Goal: Transaction & Acquisition: Book appointment/travel/reservation

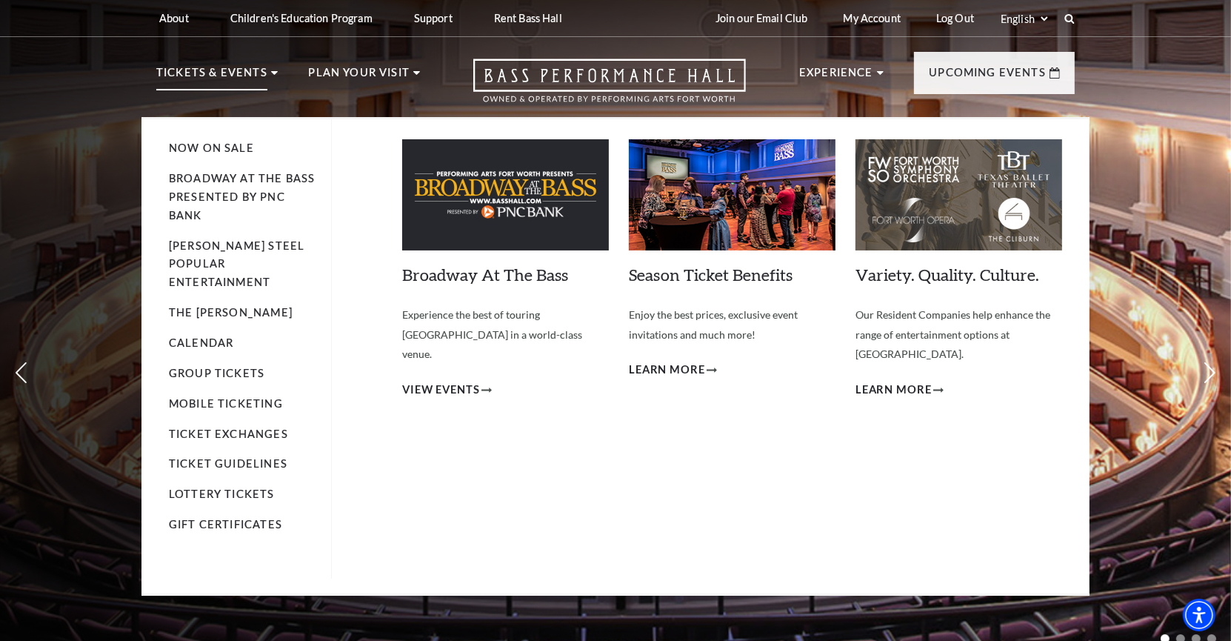
click at [257, 70] on p "Tickets & Events" at bounding box center [211, 77] width 111 height 27
click at [216, 153] on link "Now On Sale" at bounding box center [211, 148] width 85 height 13
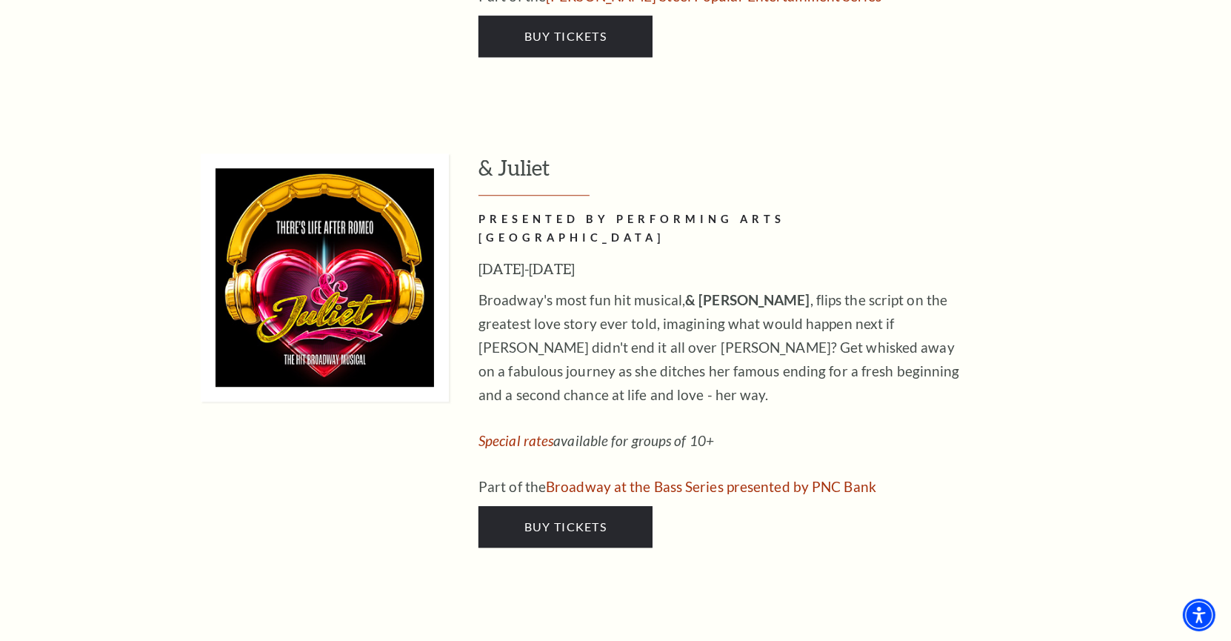
scroll to position [3979, 0]
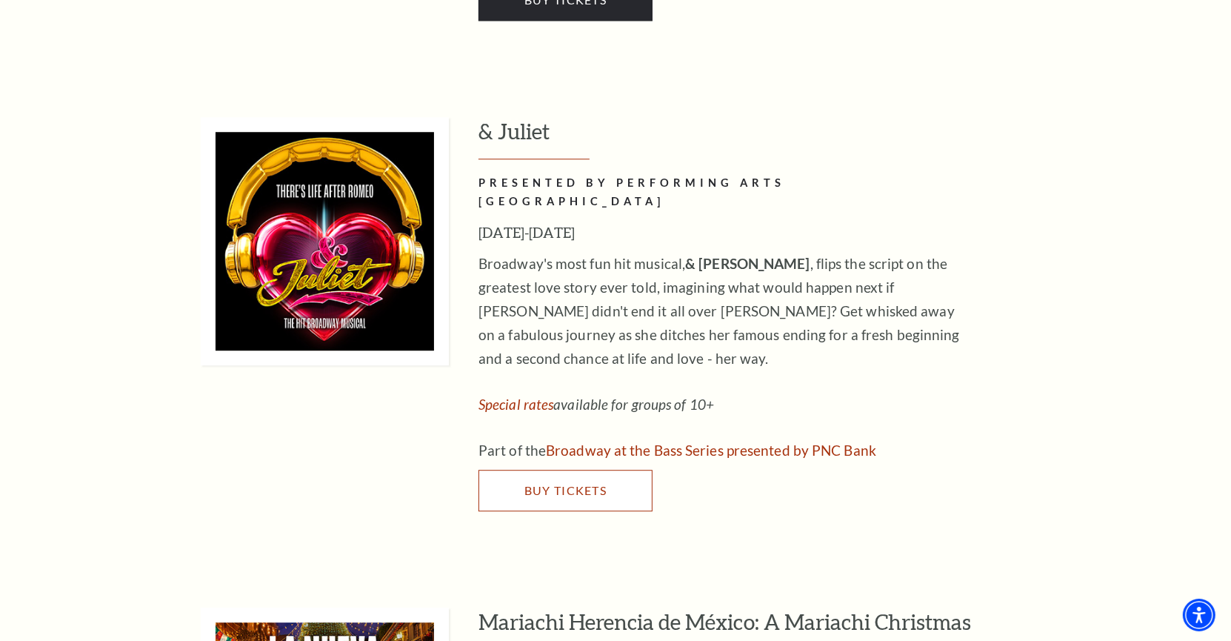
click at [531, 483] on span "Buy Tickets" at bounding box center [566, 490] width 82 height 14
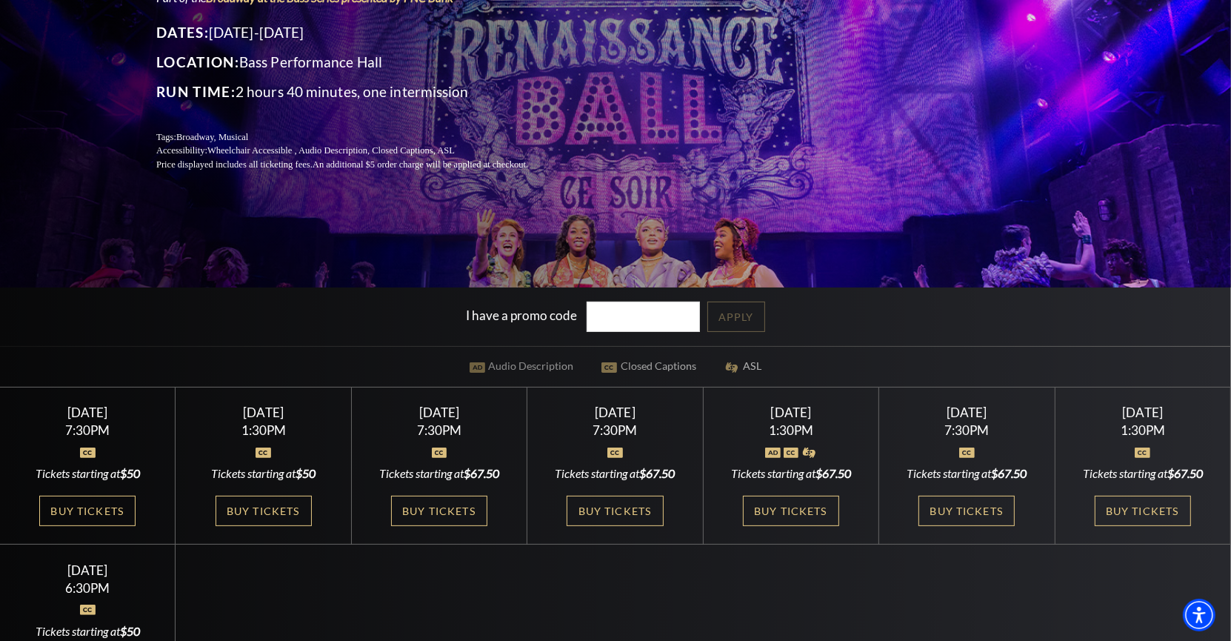
scroll to position [248, 0]
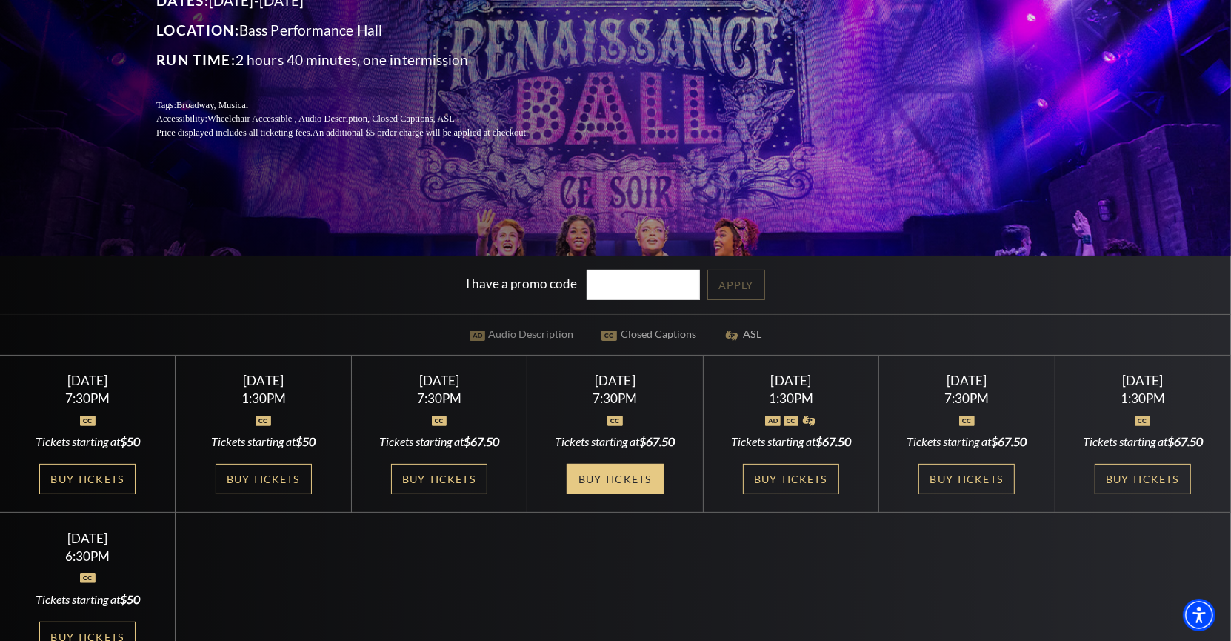
click at [638, 465] on link "Buy Tickets" at bounding box center [615, 479] width 96 height 30
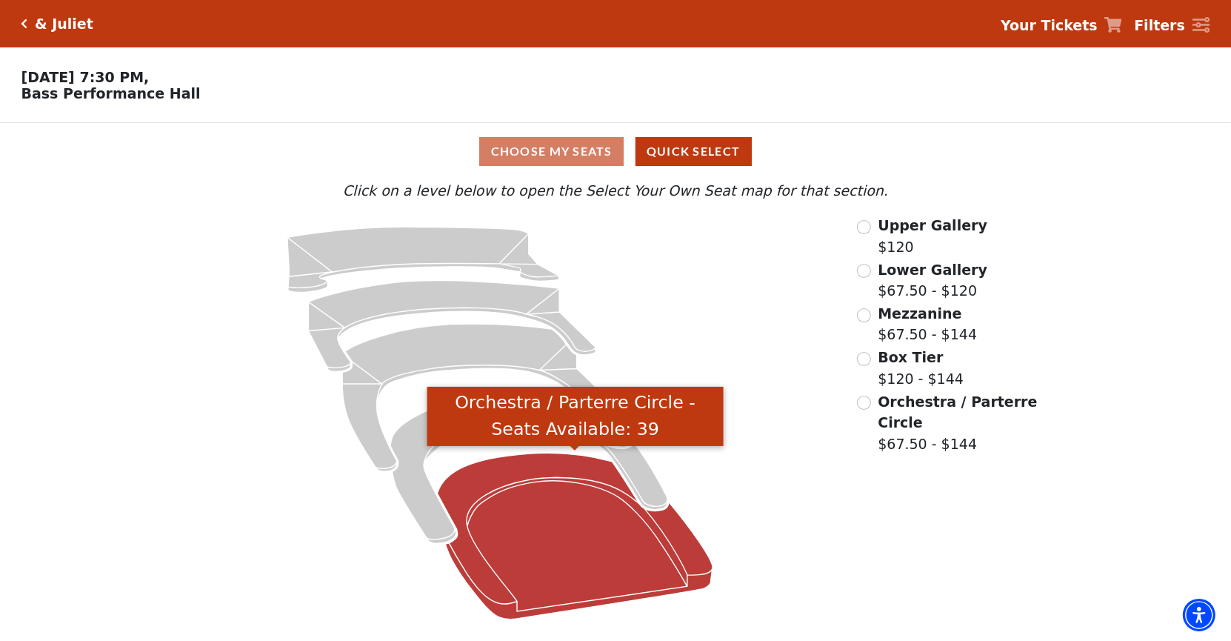
click at [511, 572] on icon "Orchestra / Parterre Circle - Seats Available: 39" at bounding box center [576, 536] width 276 height 166
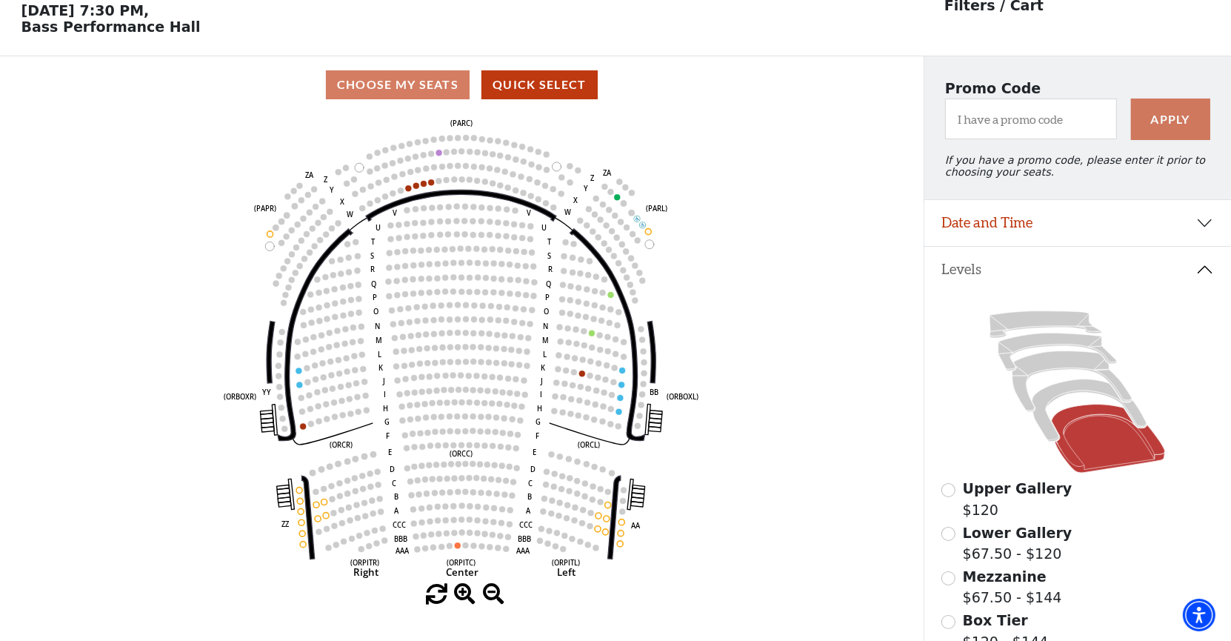
scroll to position [68, 0]
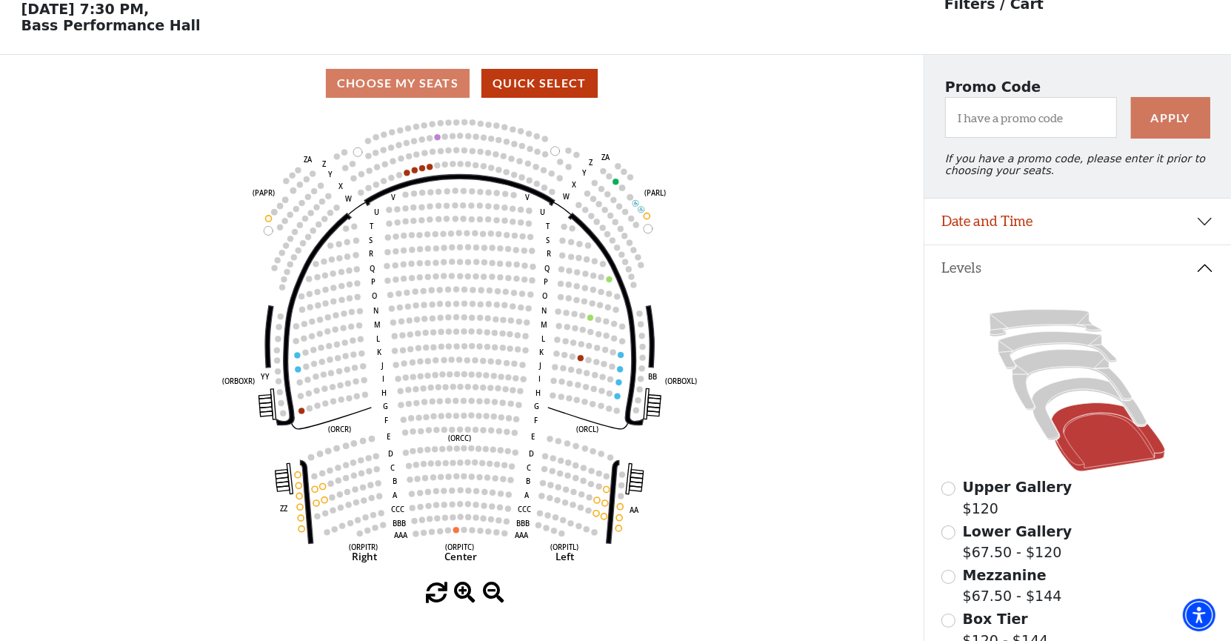
drag, startPoint x: 456, startPoint y: 371, endPoint x: 454, endPoint y: 357, distance: 14.2
click at [454, 357] on g "Left (ORPITL) Right (ORPITR) Center (ORPITC) ZZ AA YY BB ZA ZA (ORCL) (ORCR) (O…" at bounding box center [460, 333] width 474 height 460
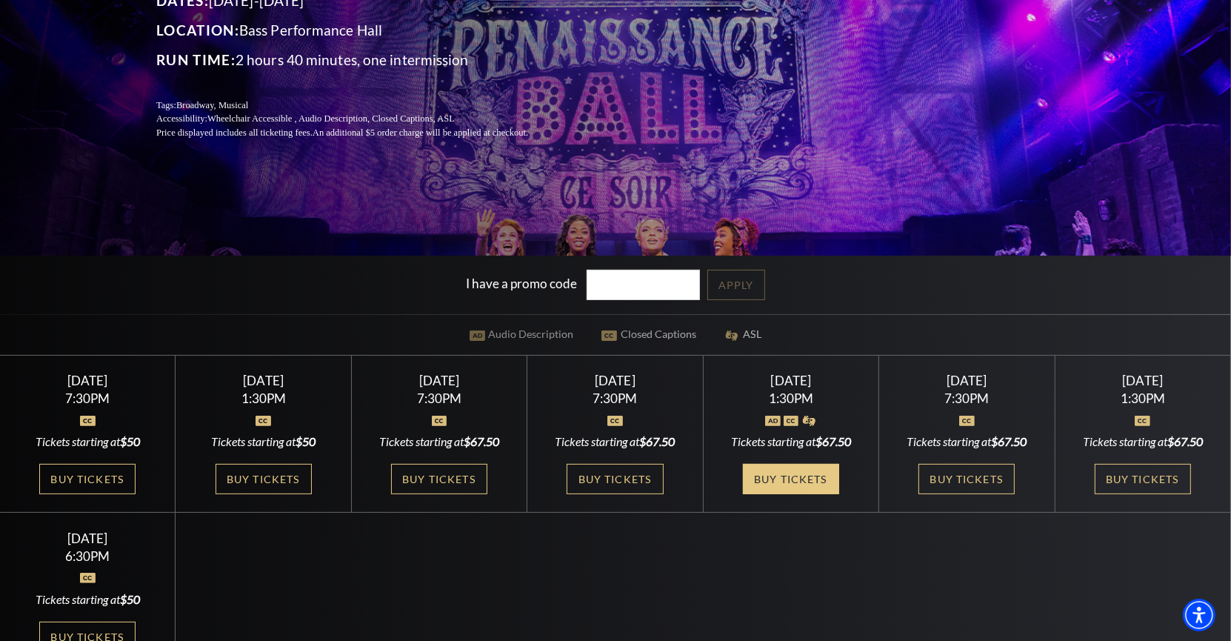
click at [779, 483] on link "Buy Tickets" at bounding box center [791, 479] width 96 height 30
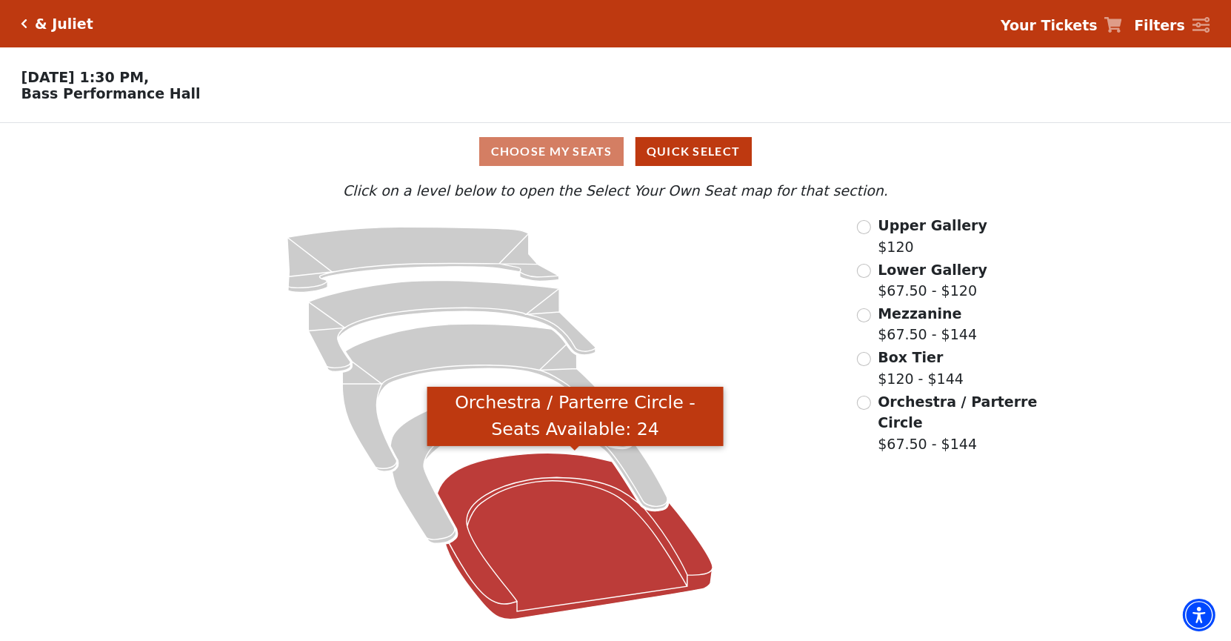
click at [567, 561] on icon "Orchestra / Parterre Circle - Seats Available: 24" at bounding box center [576, 536] width 276 height 166
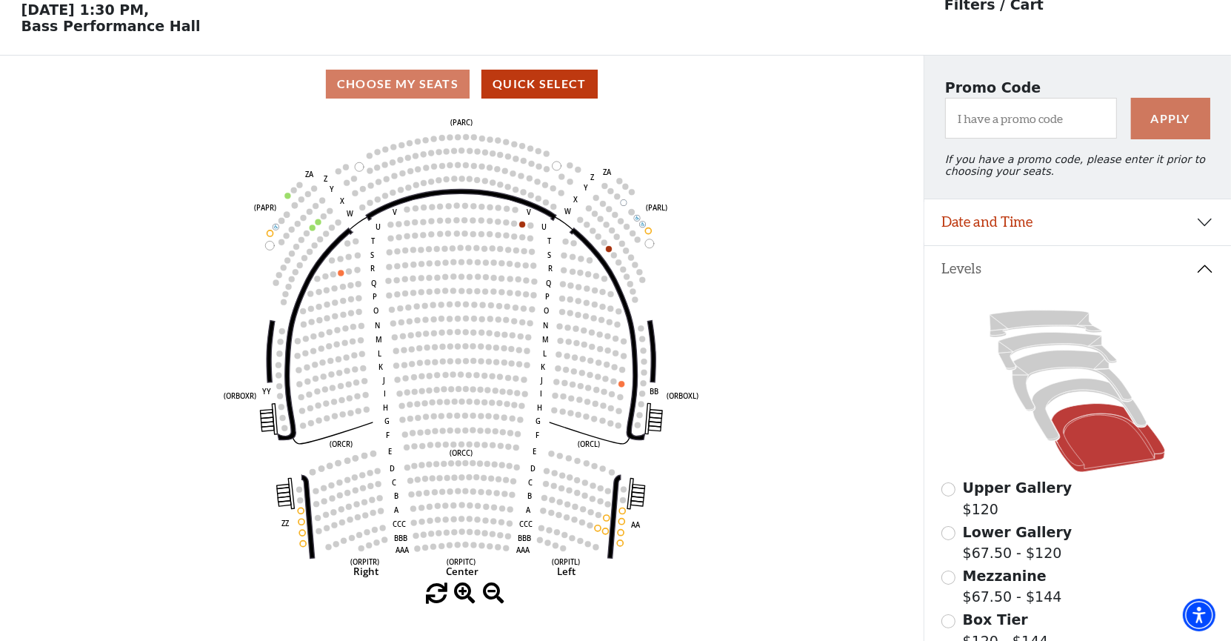
scroll to position [68, 0]
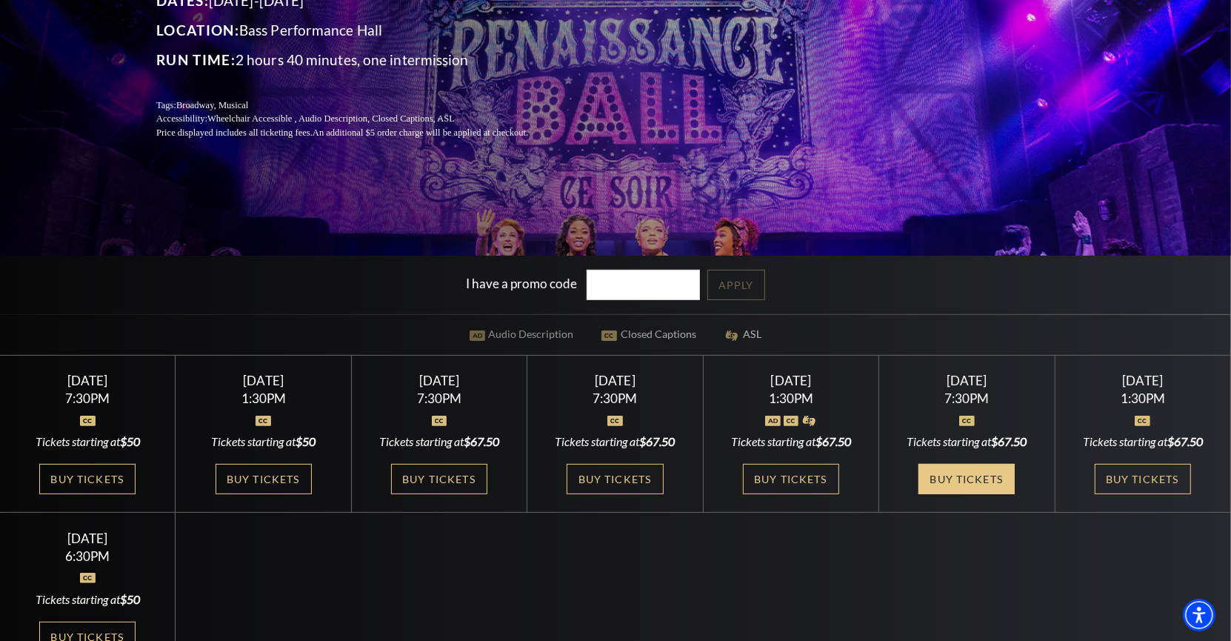
click at [946, 464] on link "Buy Tickets" at bounding box center [967, 479] width 96 height 30
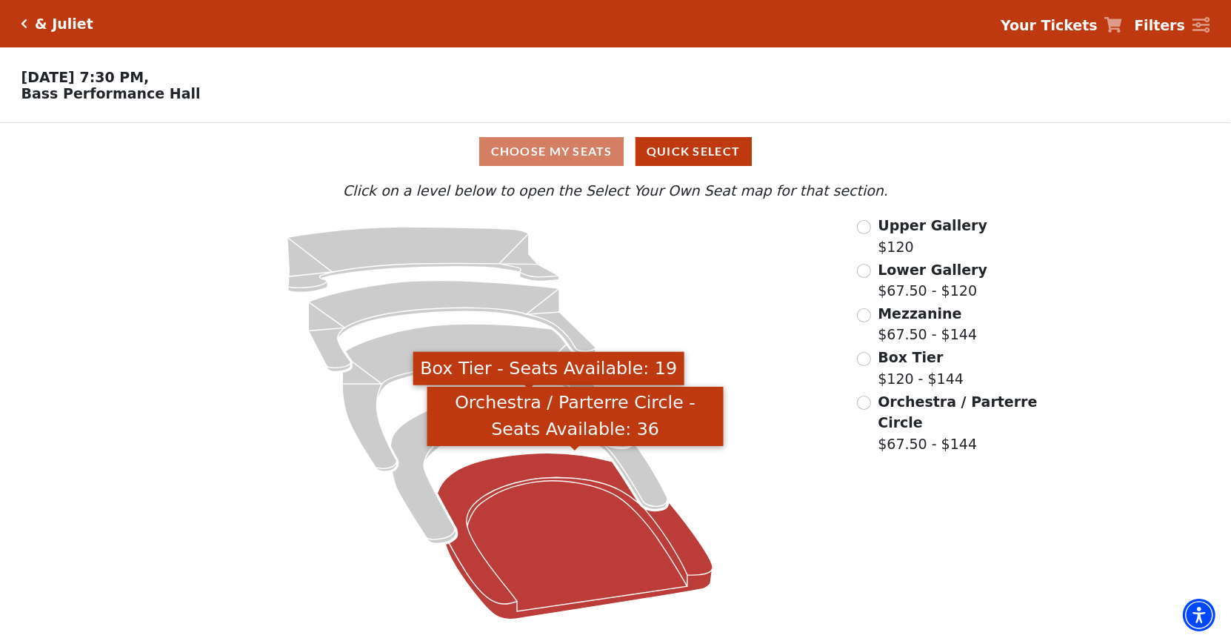
click at [549, 475] on icon "Orchestra / Parterre Circle - Seats Available: 36" at bounding box center [576, 536] width 276 height 166
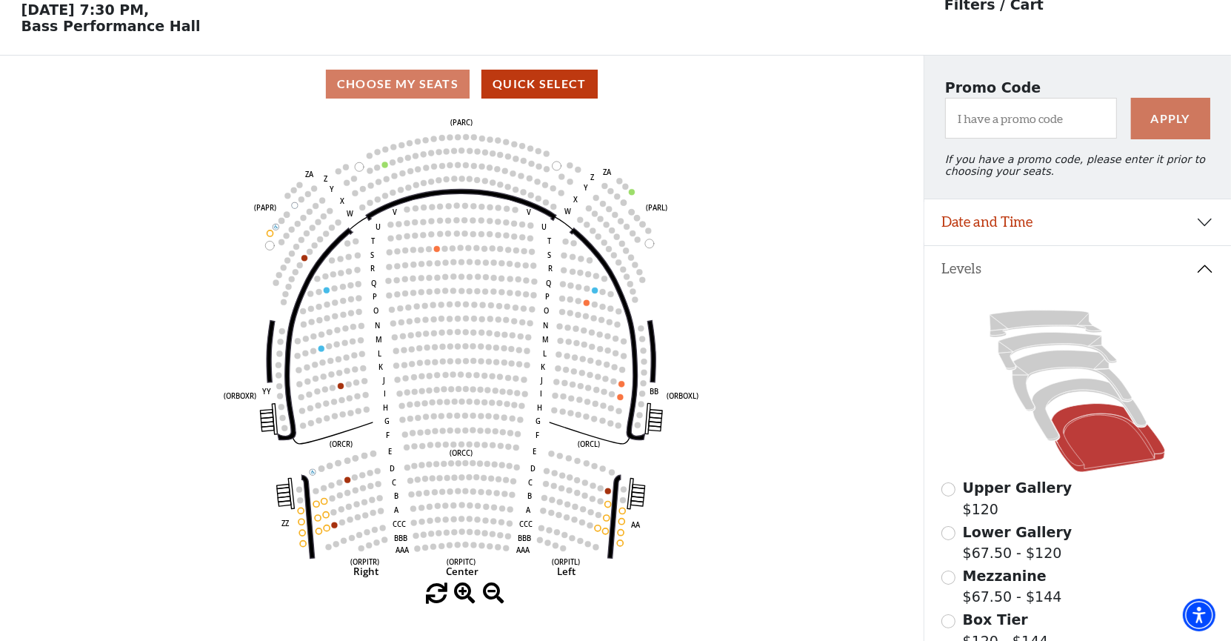
scroll to position [68, 0]
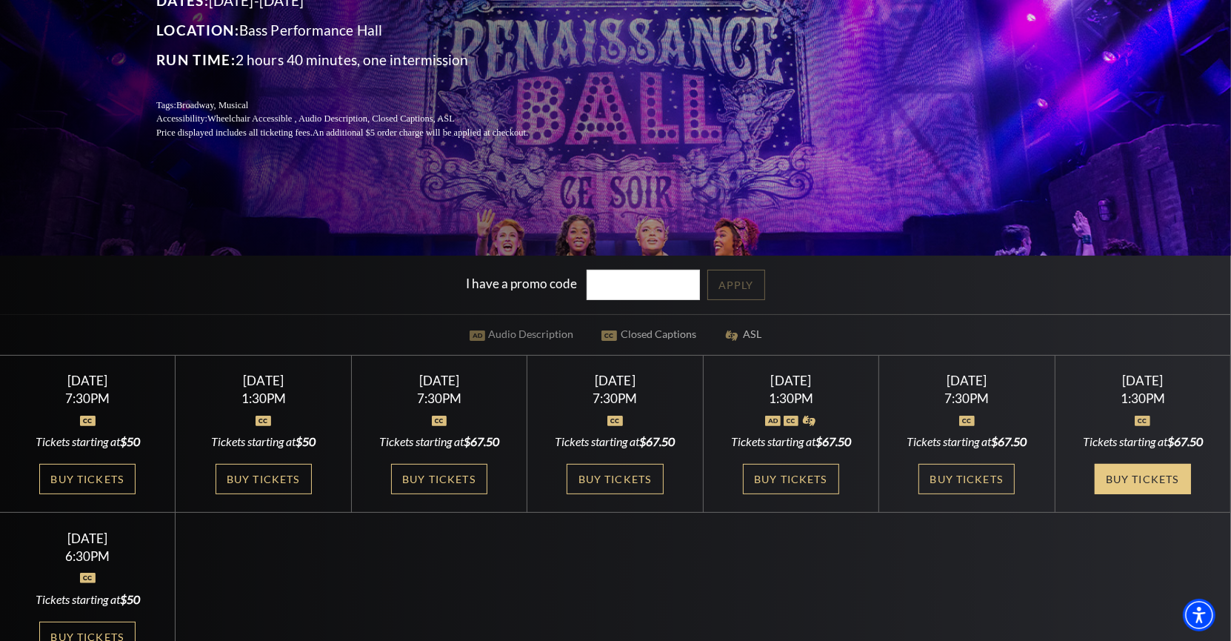
click at [1153, 479] on link "Buy Tickets" at bounding box center [1143, 479] width 96 height 30
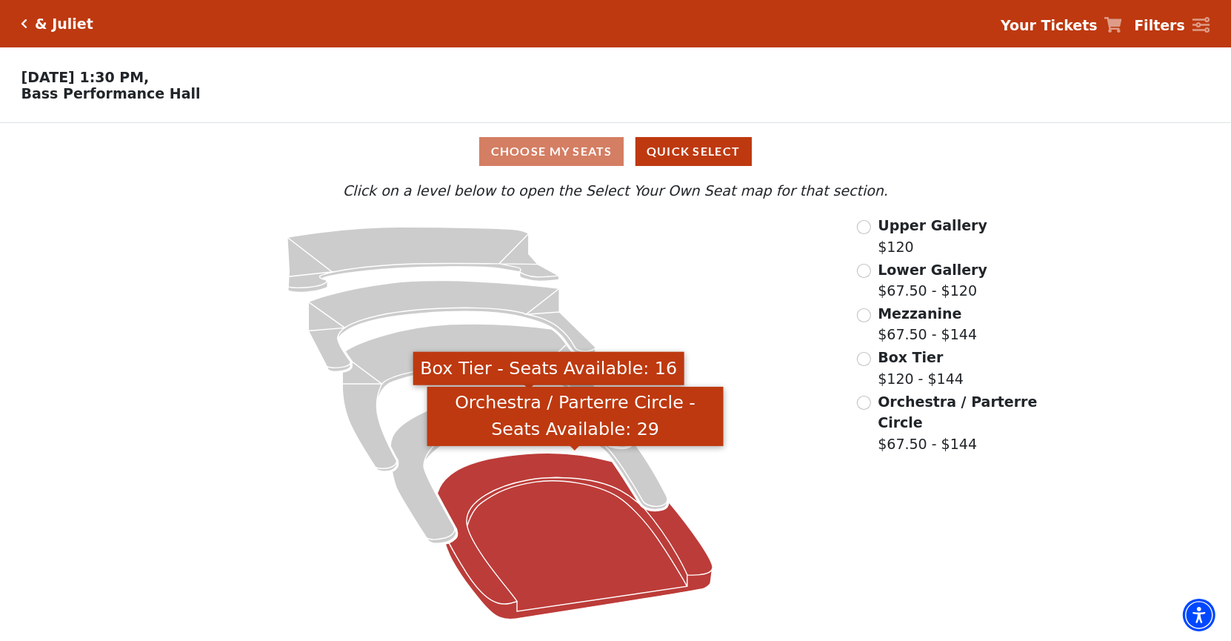
click at [578, 485] on icon "Orchestra / Parterre Circle - Seats Available: 29" at bounding box center [576, 536] width 276 height 166
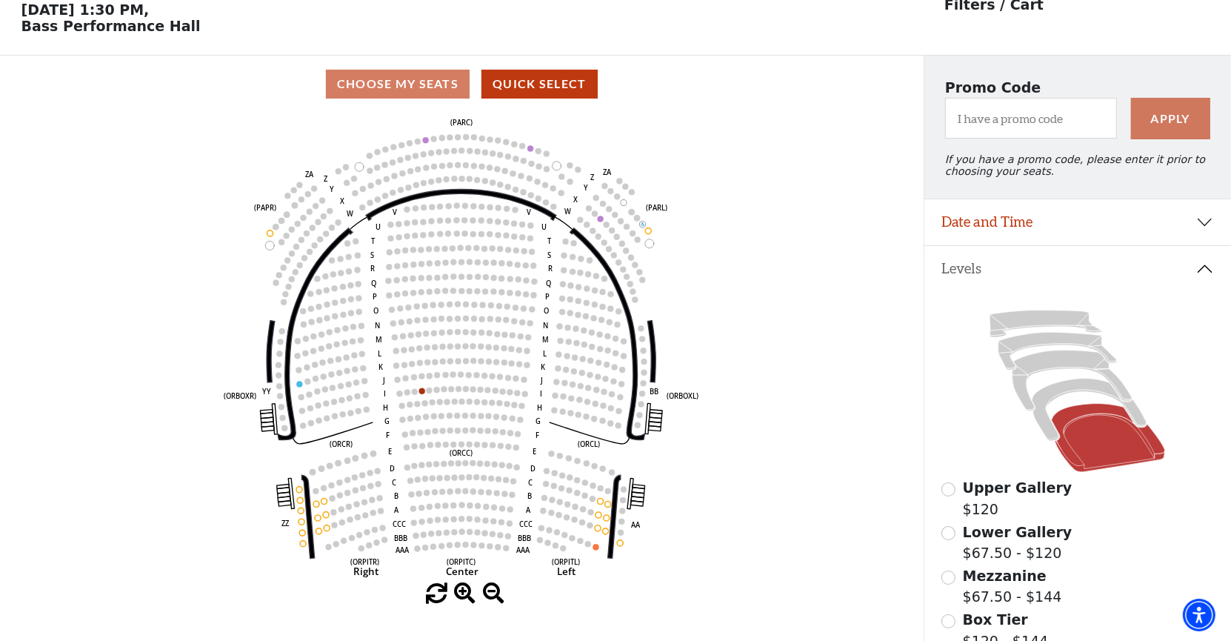
scroll to position [68, 0]
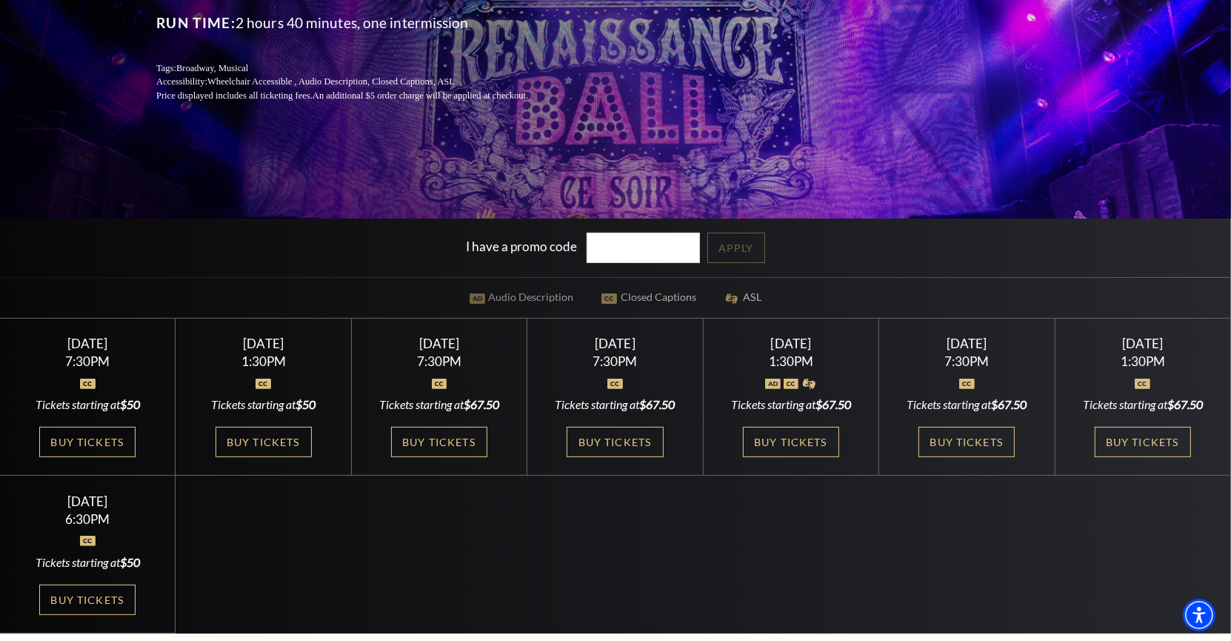
scroll to position [301, 0]
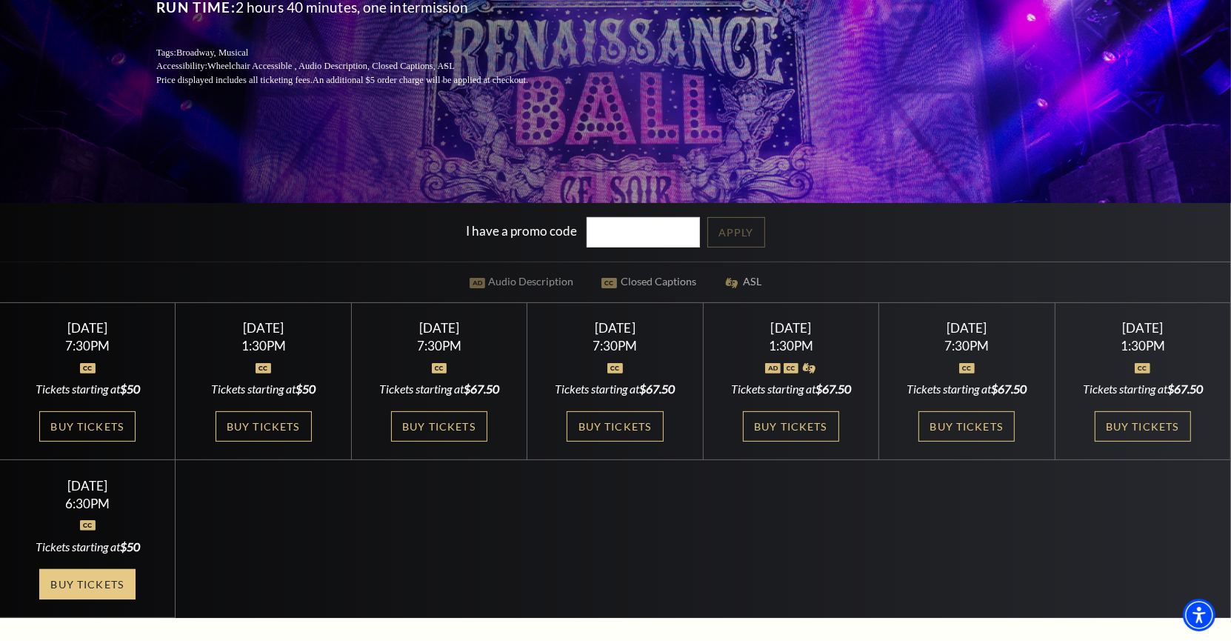
click at [114, 598] on link "Buy Tickets" at bounding box center [87, 584] width 96 height 30
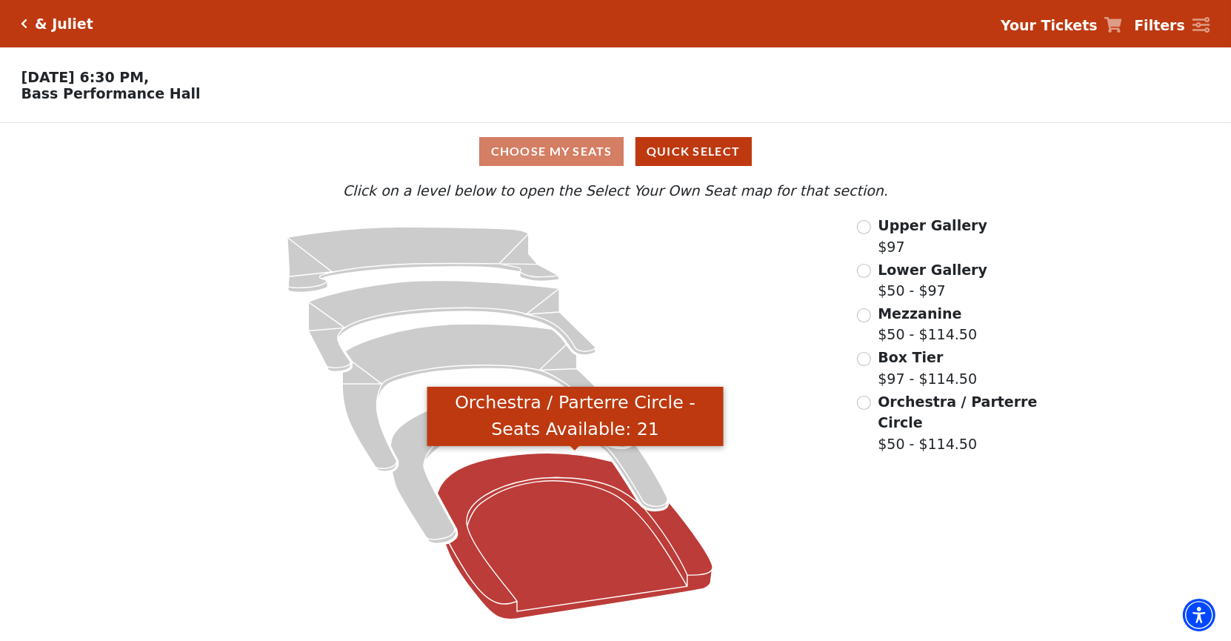
click at [525, 556] on icon "Orchestra / Parterre Circle - Seats Available: 21" at bounding box center [576, 536] width 276 height 166
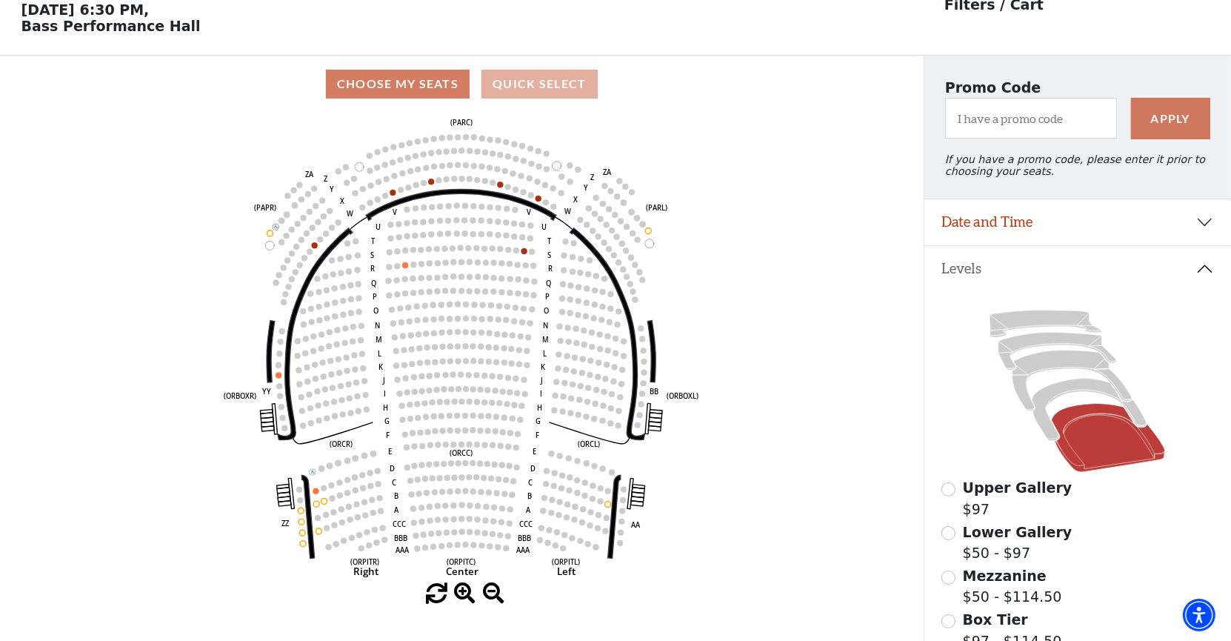
scroll to position [68, 0]
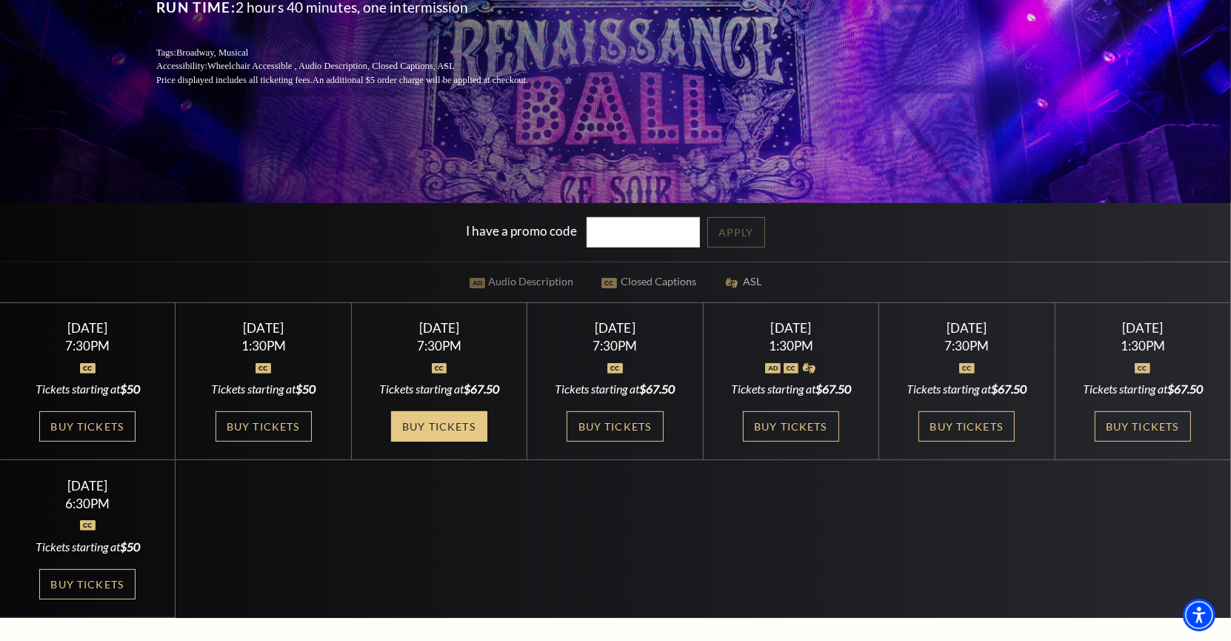
click at [459, 424] on link "Buy Tickets" at bounding box center [439, 426] width 96 height 30
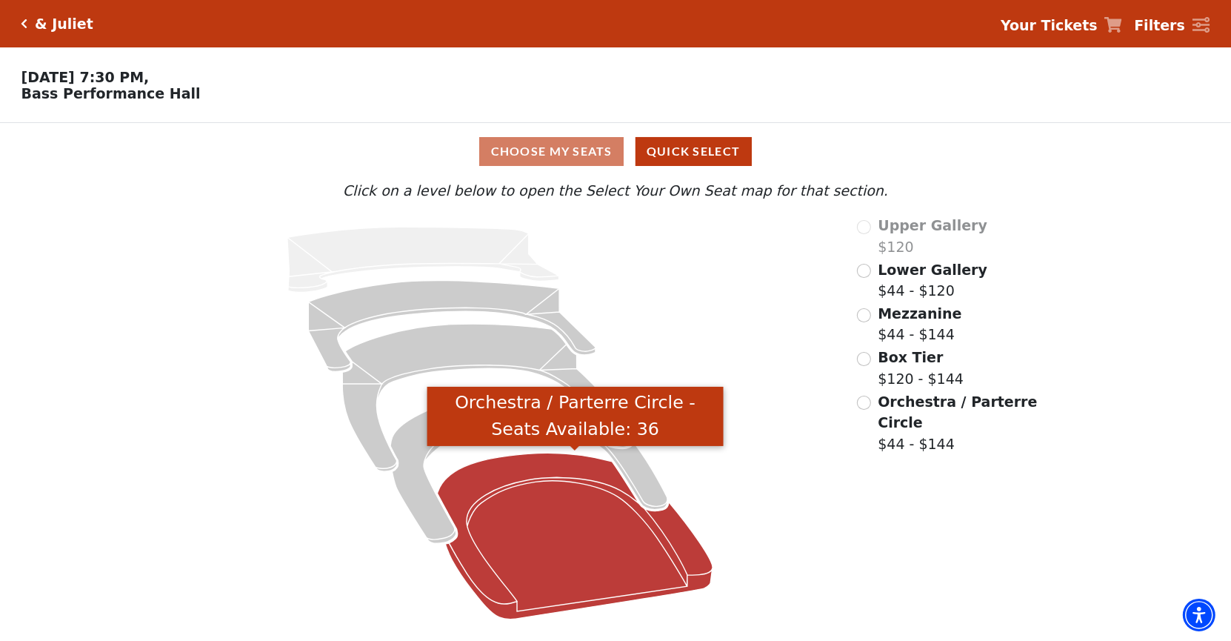
click at [533, 510] on icon "Orchestra / Parterre Circle - Seats Available: 36" at bounding box center [576, 536] width 276 height 166
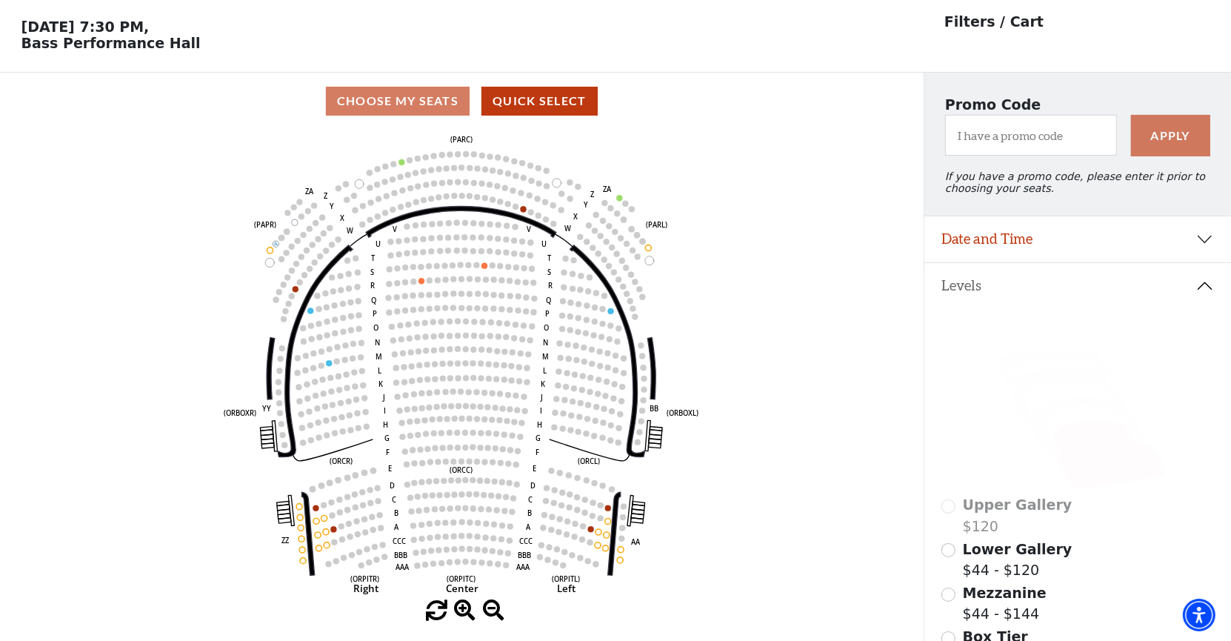
scroll to position [68, 0]
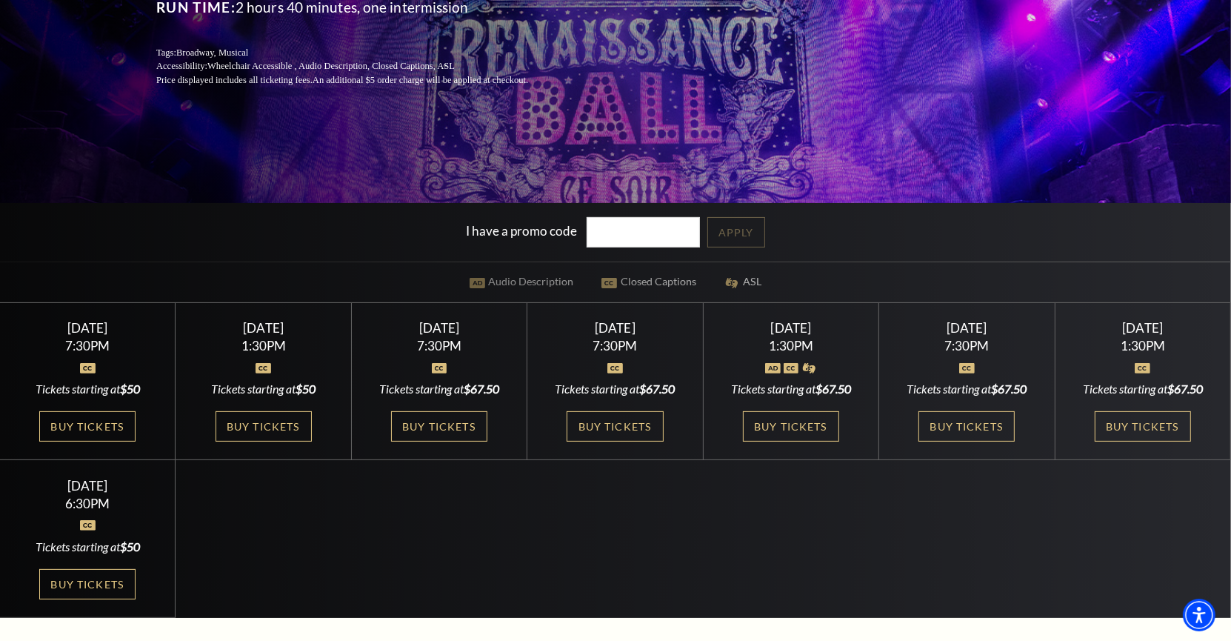
click at [284, 408] on div "Thursday November 13 1:30PM Tickets starting at $50 Buy Tickets" at bounding box center [264, 382] width 176 height 158
click at [282, 423] on link "Buy Tickets" at bounding box center [264, 426] width 96 height 30
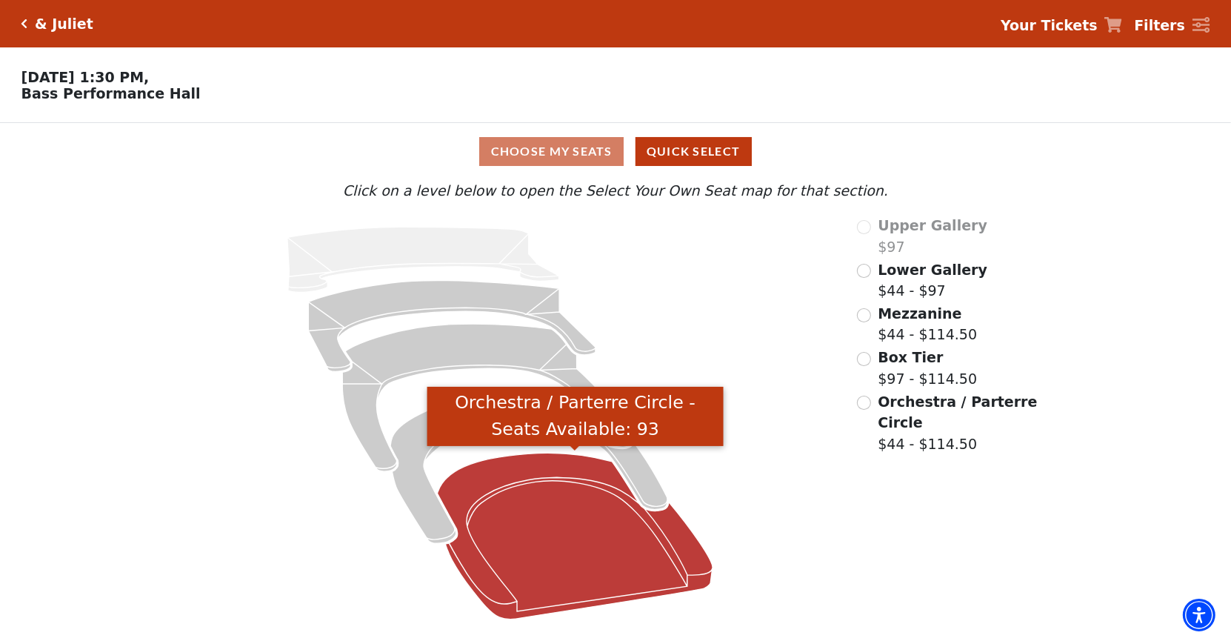
click at [511, 524] on icon "Orchestra / Parterre Circle - Seats Available: 93" at bounding box center [576, 536] width 276 height 166
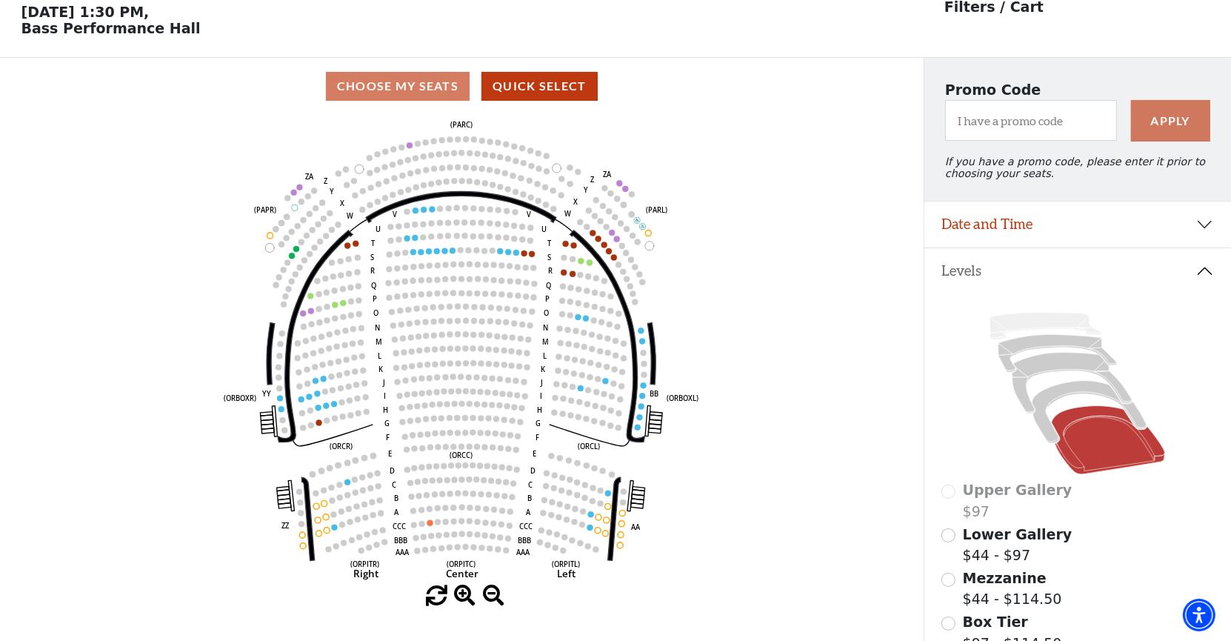
scroll to position [68, 0]
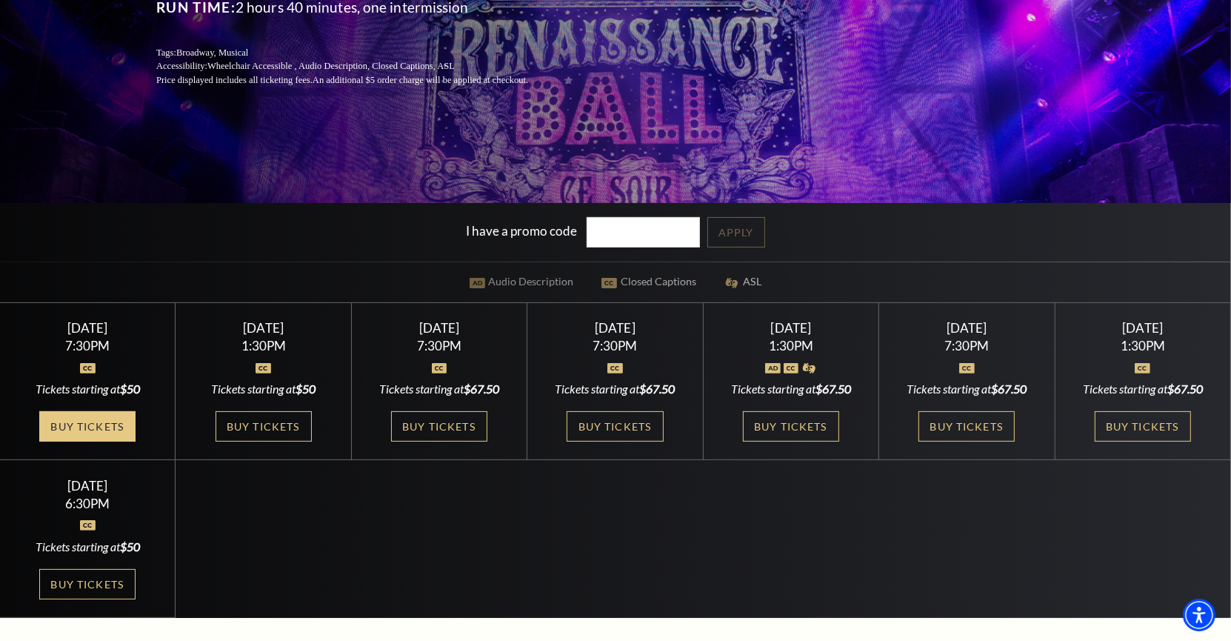
click at [117, 434] on link "Buy Tickets" at bounding box center [87, 426] width 96 height 30
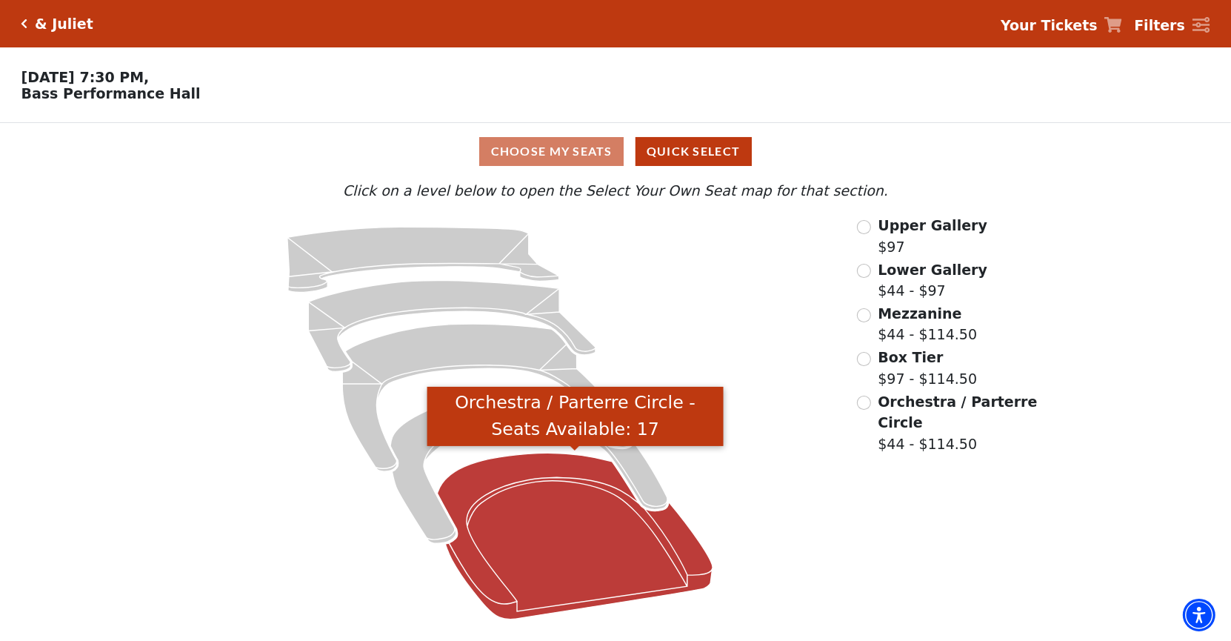
click at [548, 534] on icon "Orchestra / Parterre Circle - Seats Available: 17" at bounding box center [576, 536] width 276 height 166
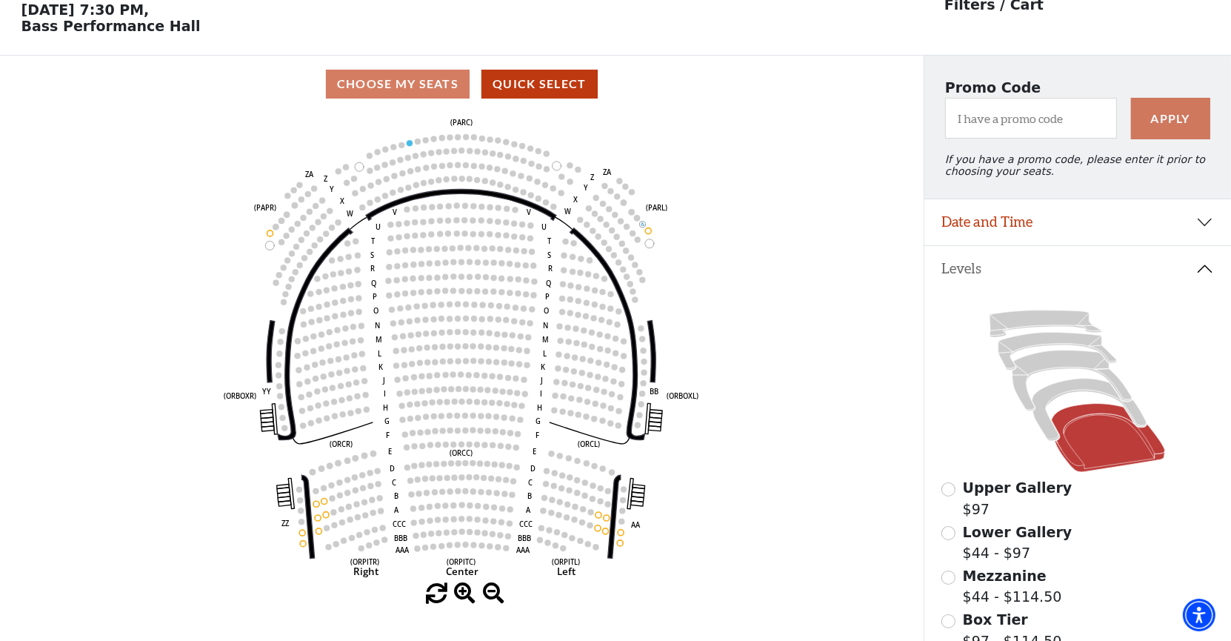
scroll to position [68, 0]
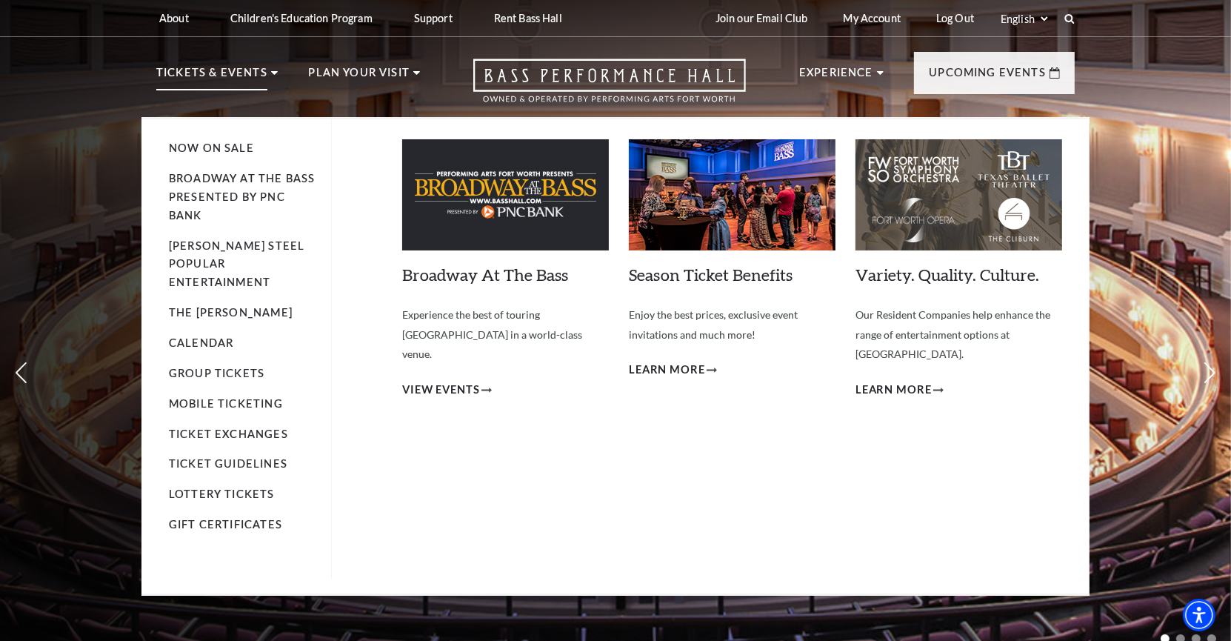
click at [210, 138] on ul "Now On Sale Broadway At The Bass presented by PNC Bank [PERSON_NAME] Steel Popu…" at bounding box center [250, 348] width 163 height 459
click at [208, 146] on link "Now On Sale" at bounding box center [211, 148] width 85 height 13
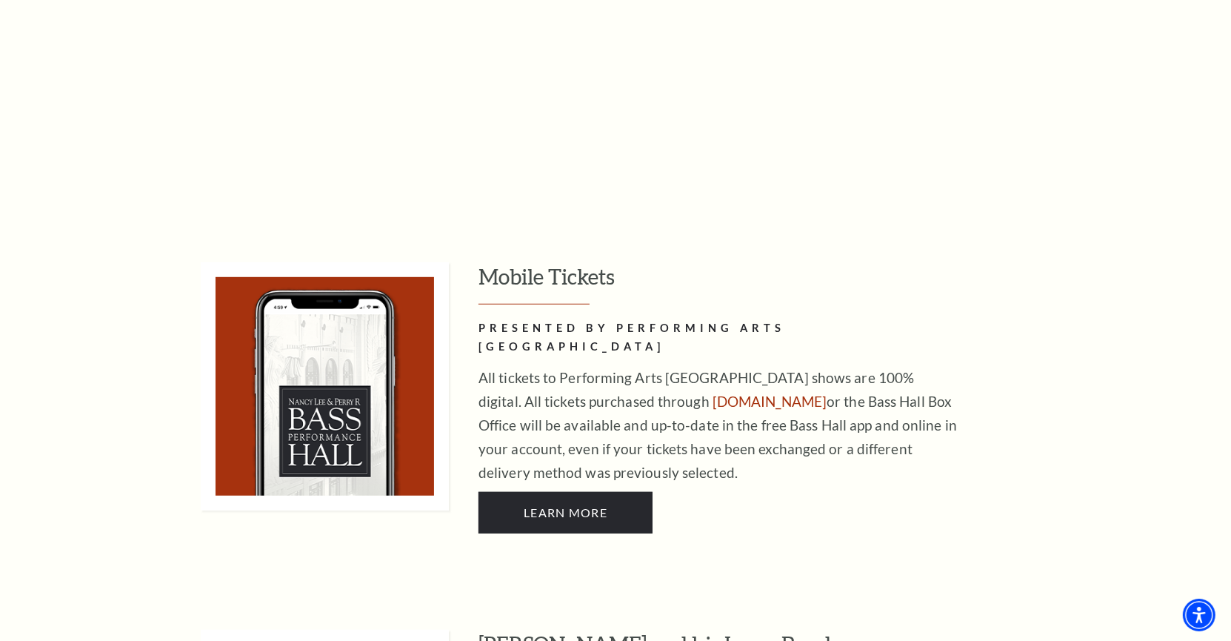
scroll to position [883, 0]
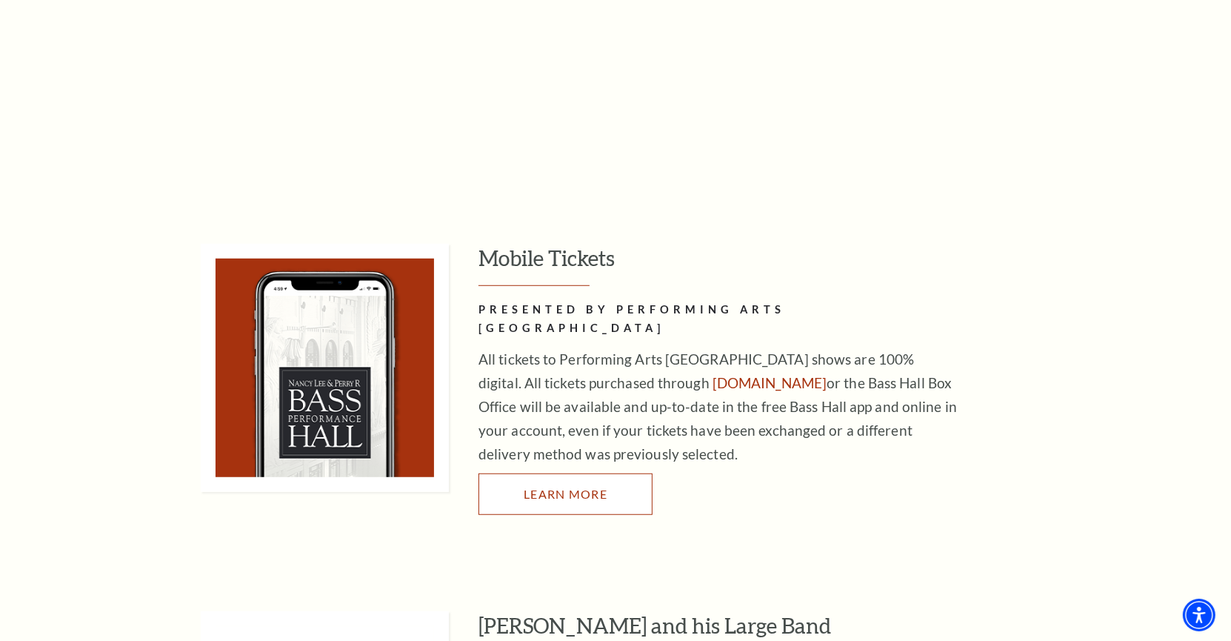
click at [557, 487] on span "Learn More" at bounding box center [566, 494] width 84 height 14
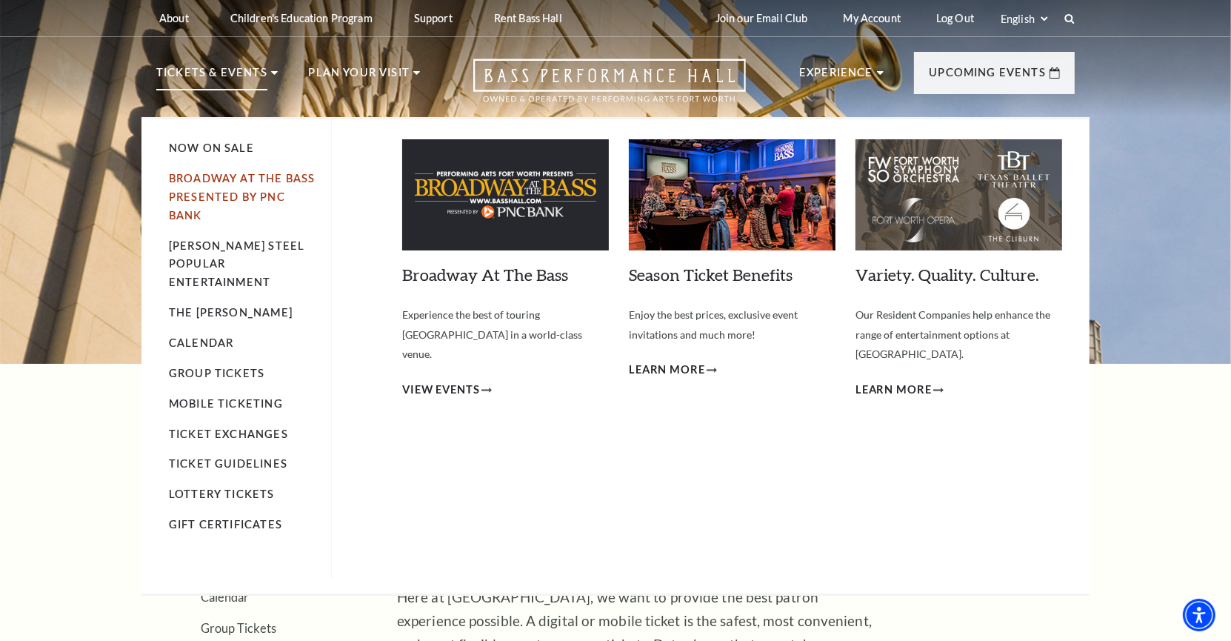
click at [244, 174] on link "Broadway At The Bass presented by PNC Bank" at bounding box center [242, 197] width 146 height 50
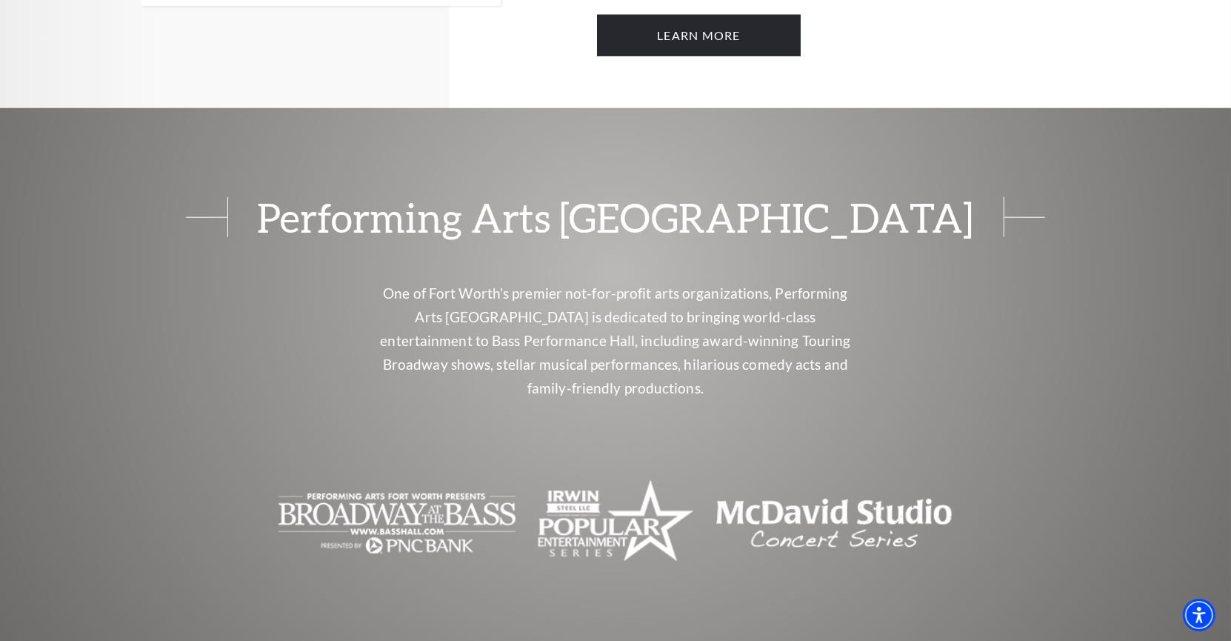
scroll to position [881, 0]
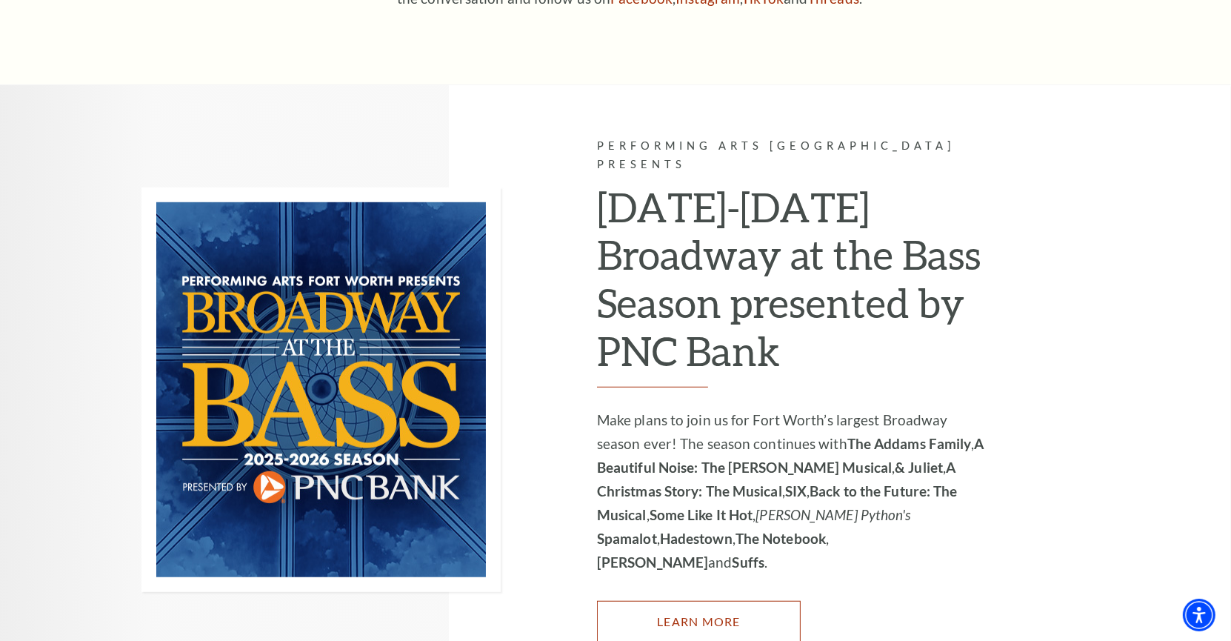
click at [710, 601] on link "Learn More" at bounding box center [699, 621] width 204 height 41
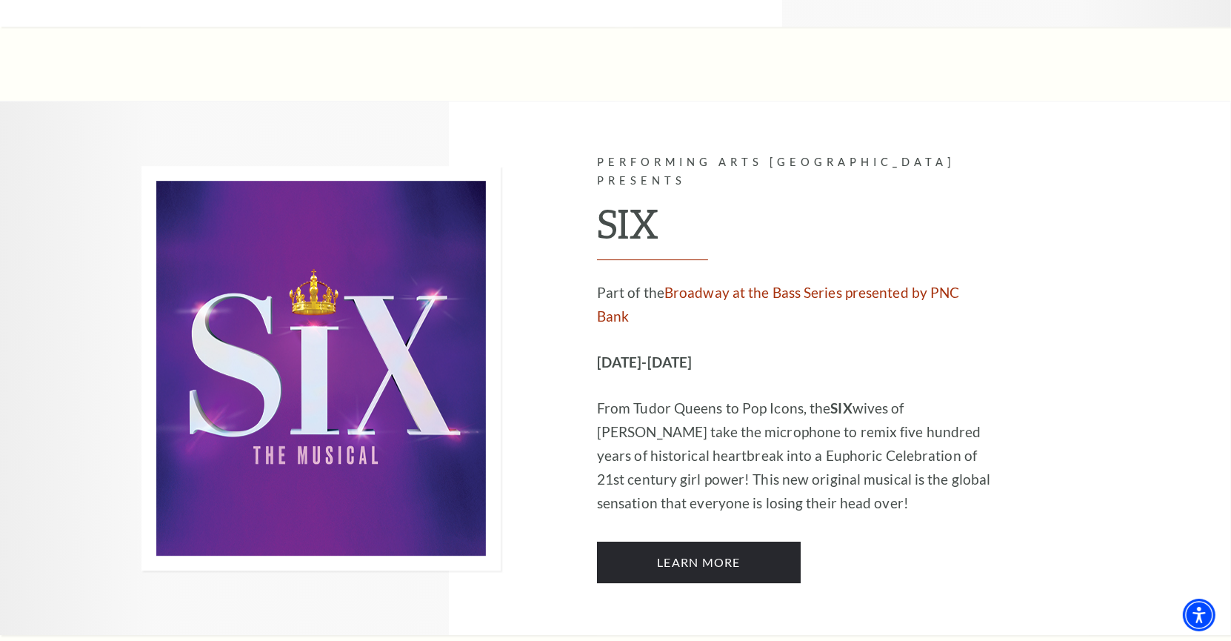
scroll to position [4665, 0]
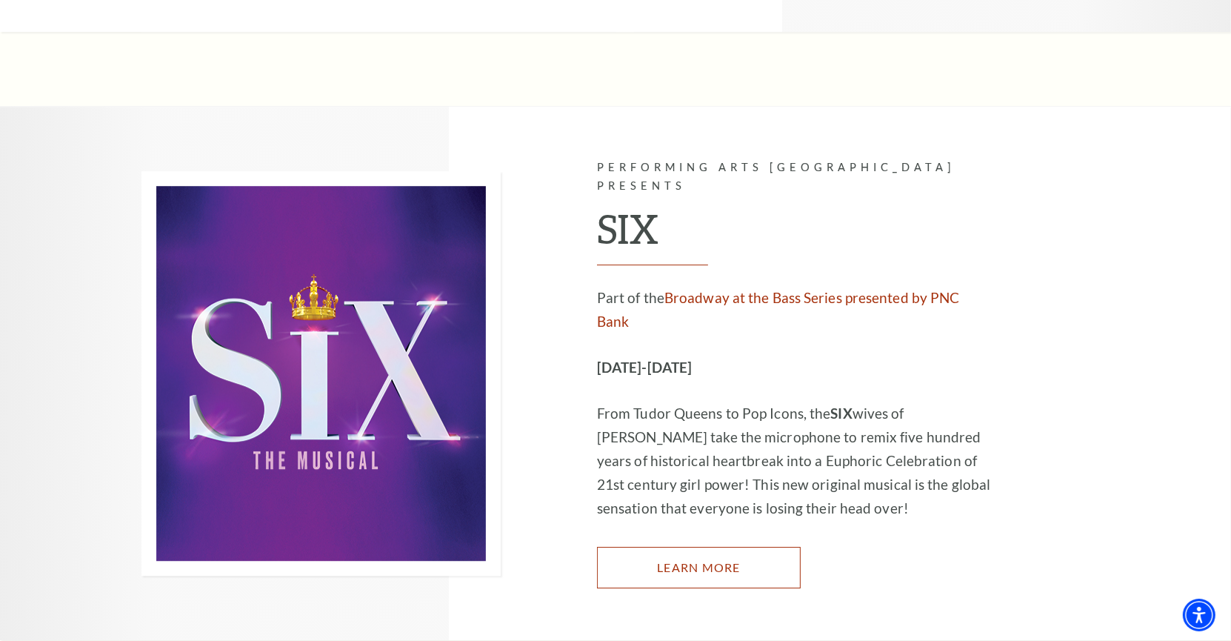
click at [696, 547] on link "Learn More" at bounding box center [699, 567] width 204 height 41
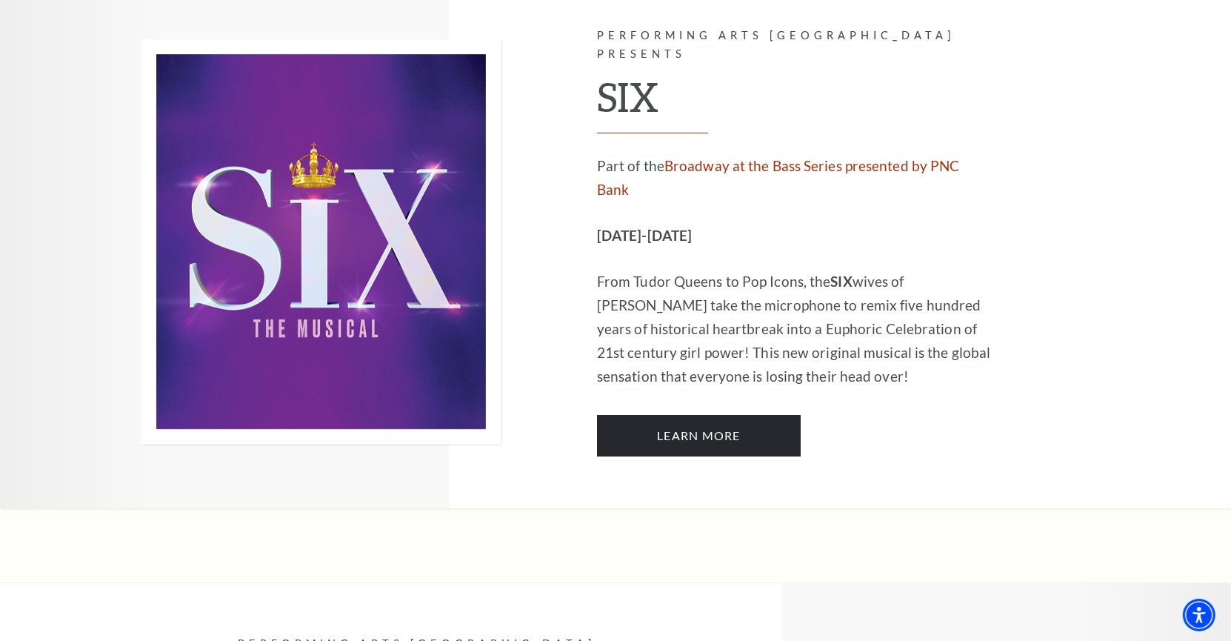
scroll to position [4797, 0]
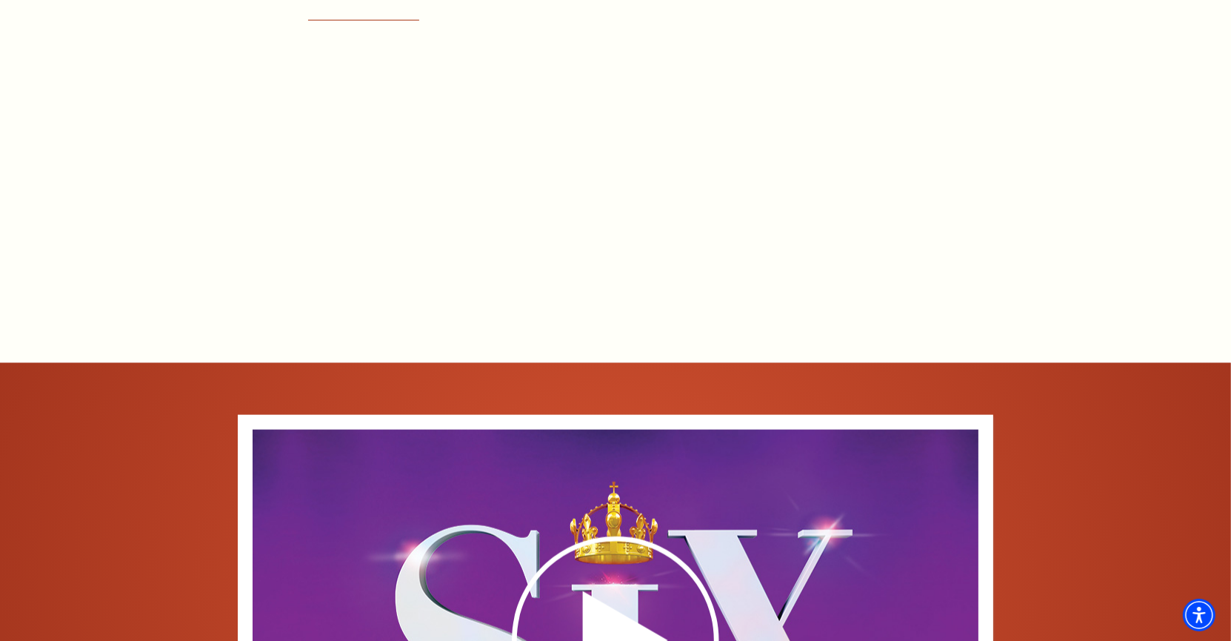
scroll to position [1940, 0]
